Goal: Information Seeking & Learning: Learn about a topic

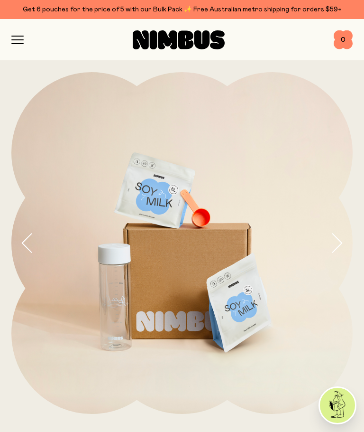
click at [19, 246] on button "button" at bounding box center [22, 243] width 23 height 342
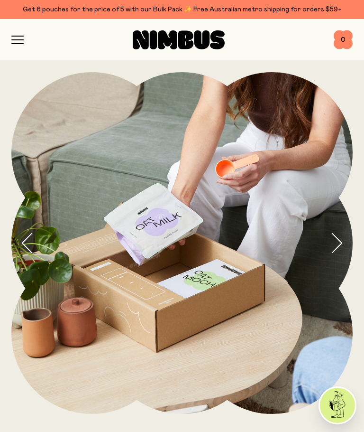
click at [18, 44] on icon "button" at bounding box center [17, 44] width 11 height 0
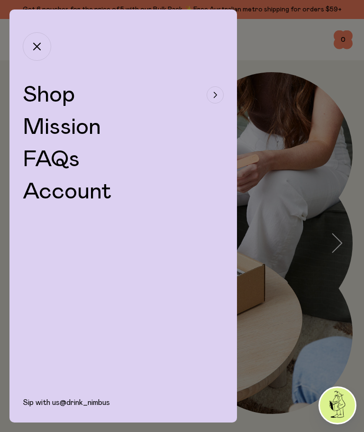
click at [218, 91] on div "button" at bounding box center [215, 94] width 17 height 17
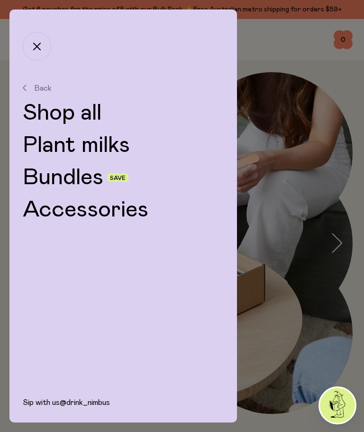
click at [82, 123] on link "Shop all" at bounding box center [123, 113] width 201 height 23
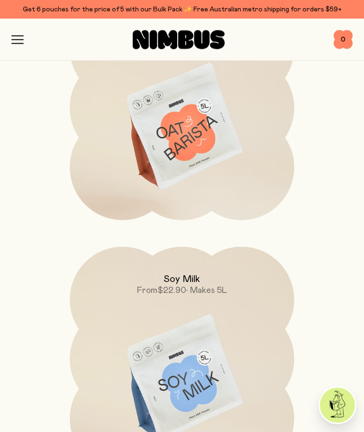
scroll to position [455, 0]
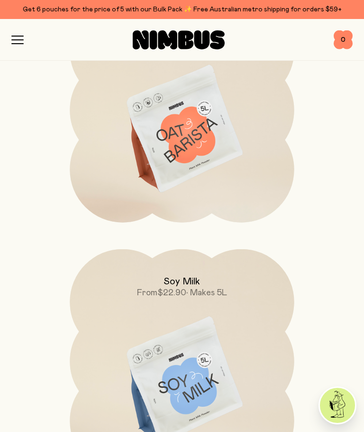
click at [201, 141] on img at bounding box center [182, 130] width 224 height 264
click at [227, 145] on img at bounding box center [182, 130] width 224 height 264
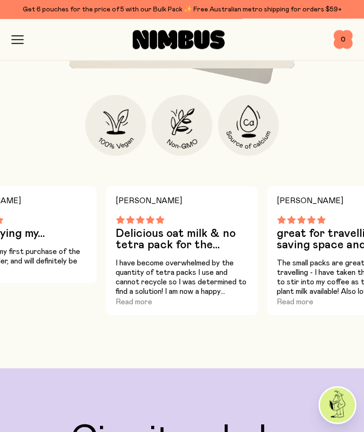
scroll to position [1084, 0]
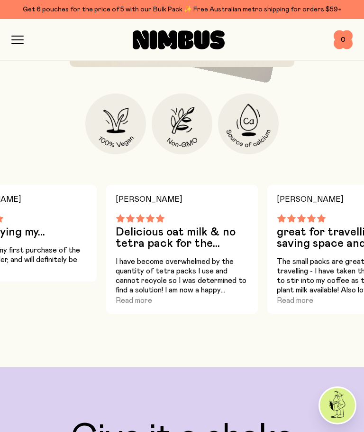
click at [23, 42] on icon "button" at bounding box center [17, 40] width 12 height 9
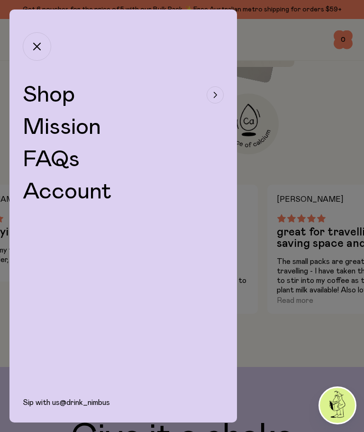
click at [269, 110] on div at bounding box center [182, 216] width 364 height 432
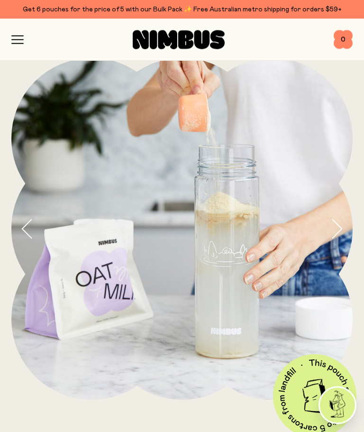
scroll to position [2, 0]
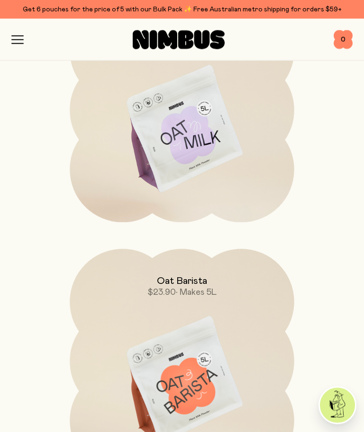
scroll to position [140, 0]
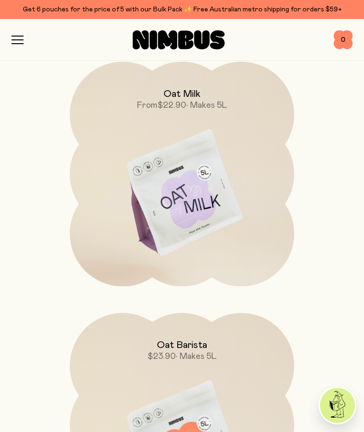
click at [240, 205] on img at bounding box center [182, 194] width 224 height 264
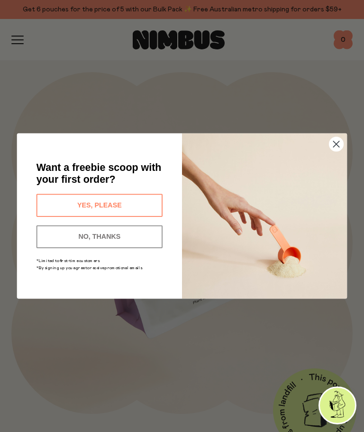
click at [337, 143] on circle "Close dialog" at bounding box center [337, 144] width 14 height 14
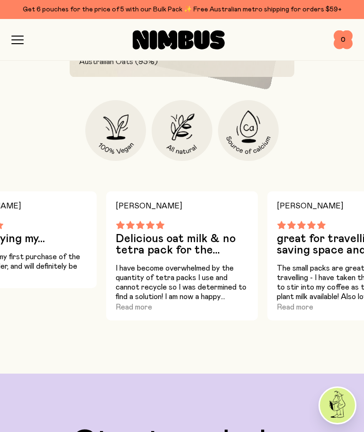
scroll to position [1100, 0]
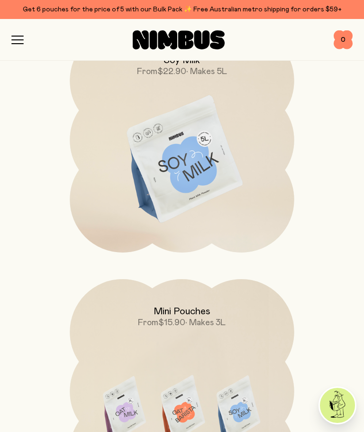
scroll to position [692, 0]
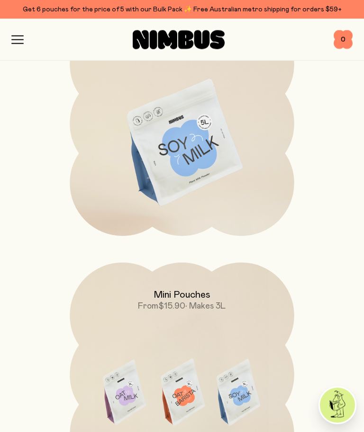
click at [261, 180] on img at bounding box center [182, 144] width 224 height 264
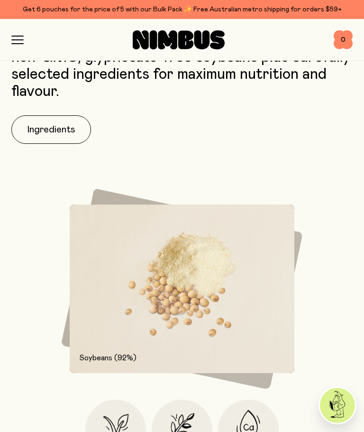
scroll to position [841, 0]
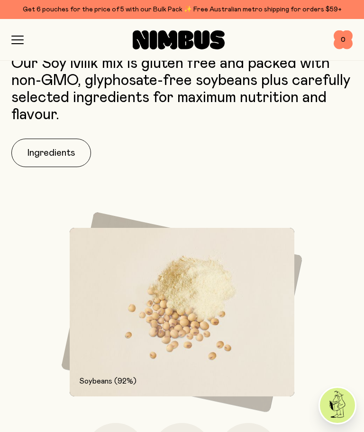
click at [63, 157] on button "Ingredients" at bounding box center [51, 153] width 80 height 28
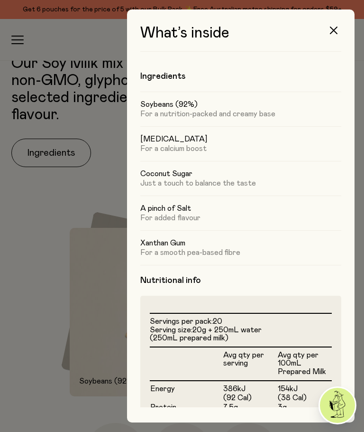
scroll to position [33, 0]
click at [66, 233] on div at bounding box center [182, 216] width 364 height 432
